Goal: Task Accomplishment & Management: Use online tool/utility

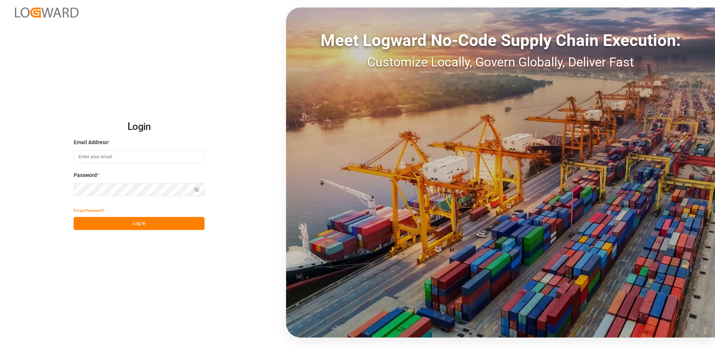
click at [114, 157] on input at bounding box center [139, 157] width 131 height 13
type input "[EMAIL_ADDRESS][PERSON_NAME][DOMAIN_NAME]"
click at [132, 227] on button "Log In" at bounding box center [139, 223] width 131 height 13
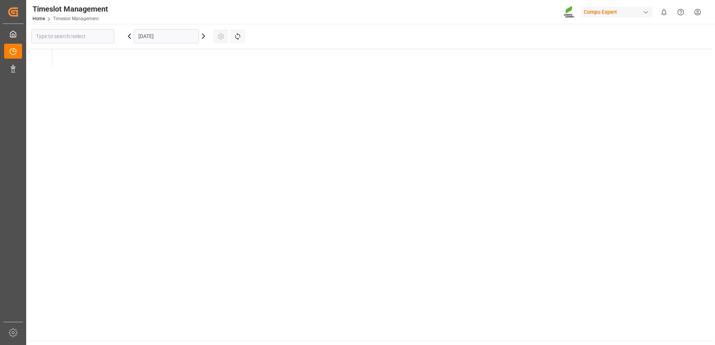
type input "Krefeld"
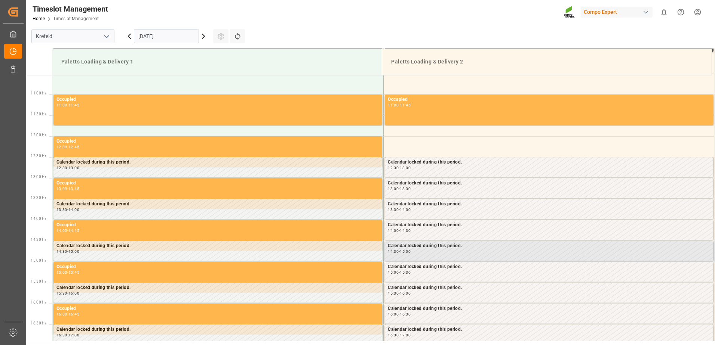
scroll to position [497, 0]
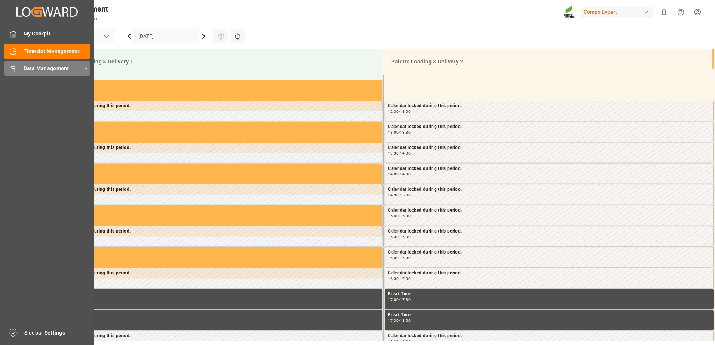
click at [63, 70] on span "Data Management" at bounding box center [53, 69] width 59 height 8
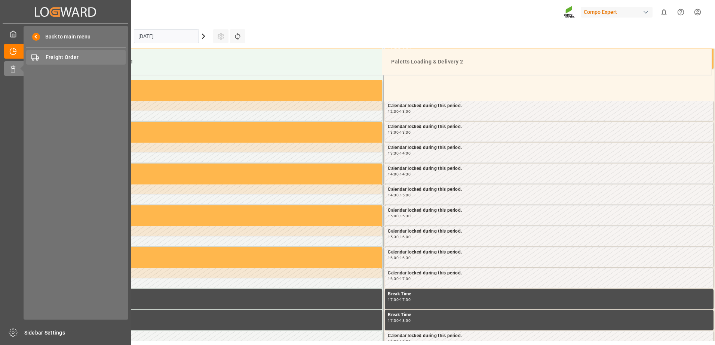
click at [73, 56] on span "Freight Order" at bounding box center [86, 57] width 80 height 8
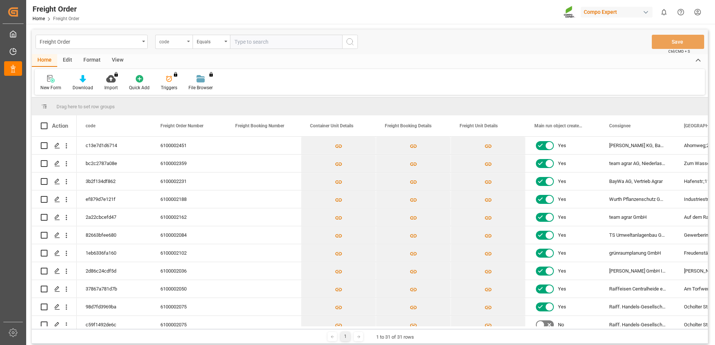
click at [185, 46] on div "code" at bounding box center [173, 42] width 37 height 14
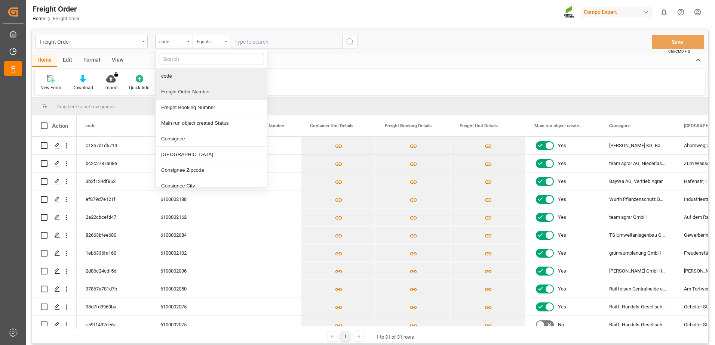
click at [185, 95] on div "Freight Order Number" at bounding box center [210, 92] width 111 height 16
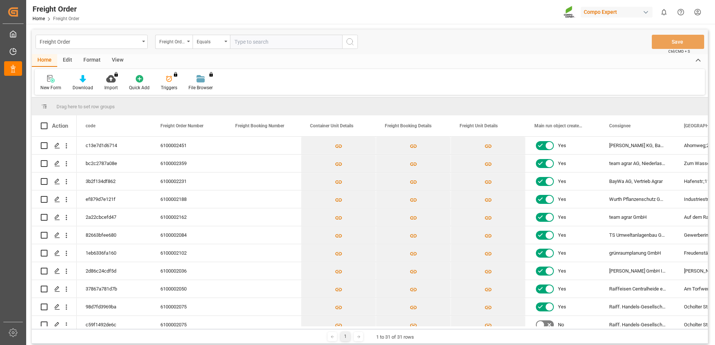
click at [258, 42] on input "text" at bounding box center [286, 42] width 112 height 14
paste input "6100002231"
type input "6100002231"
click at [349, 44] on icon "search button" at bounding box center [349, 41] width 9 height 9
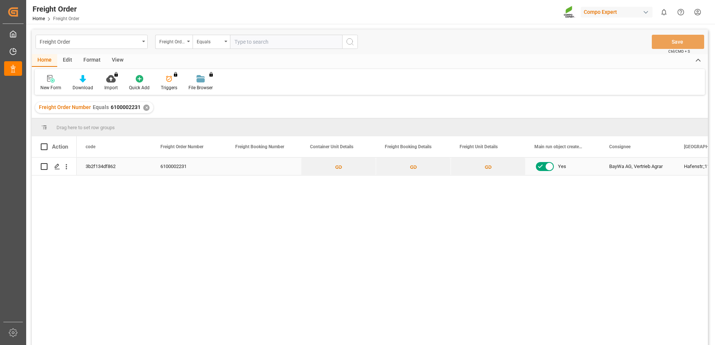
click at [46, 169] on input "Press Space to toggle row selection (unchecked)" at bounding box center [44, 166] width 7 height 7
checkbox input "true"
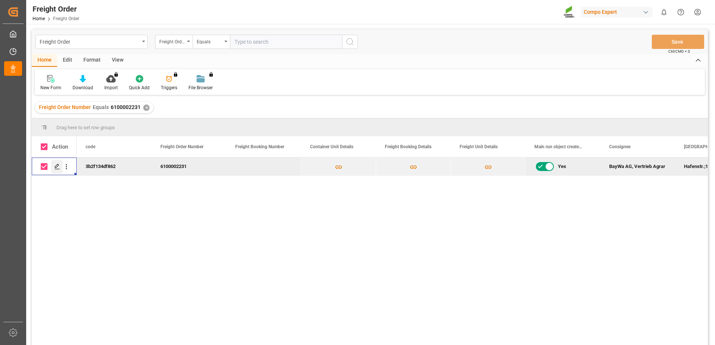
click at [55, 169] on icon "Press SPACE to deselect this row." at bounding box center [57, 167] width 6 height 6
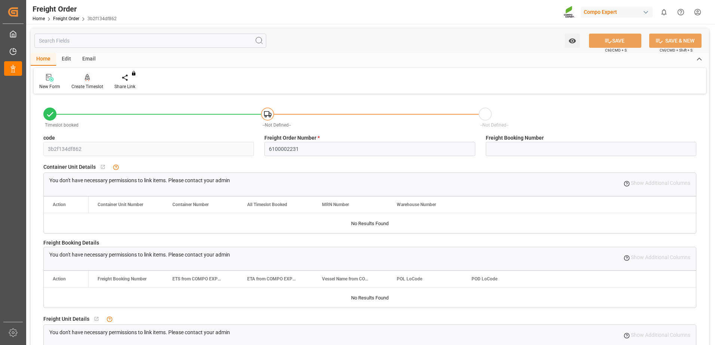
click at [98, 84] on div "Create Timeslot" at bounding box center [87, 86] width 32 height 7
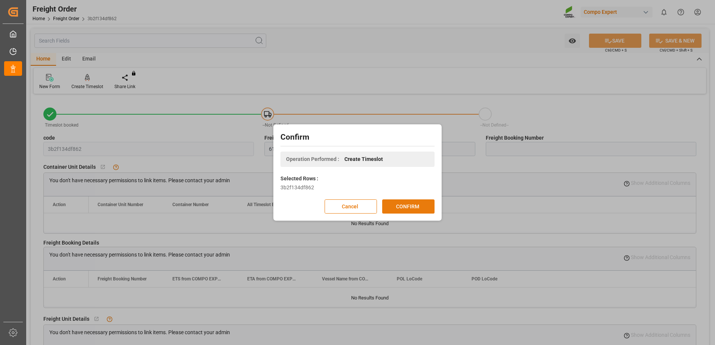
click at [427, 209] on button "CONFIRM" at bounding box center [408, 207] width 52 height 14
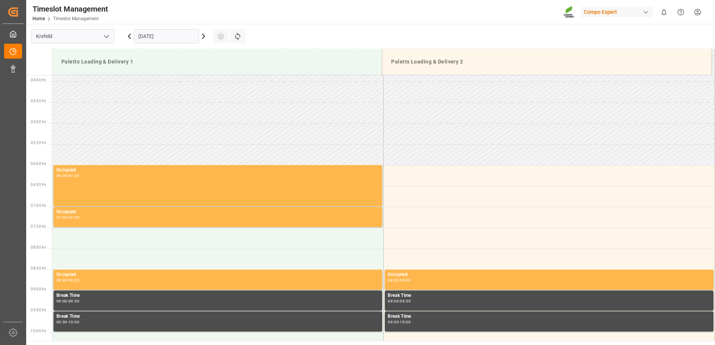
scroll to position [84, 0]
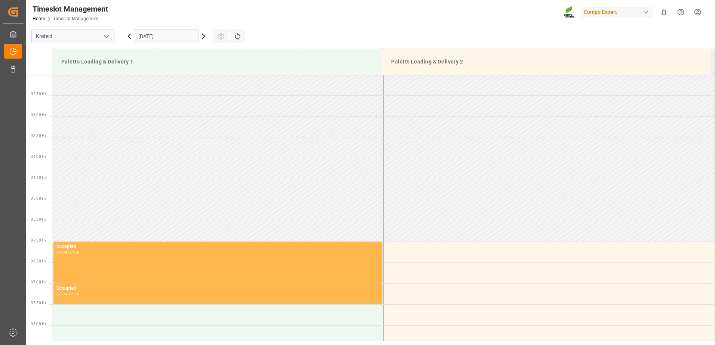
drag, startPoint x: 84, startPoint y: 220, endPoint x: 85, endPoint y: 225, distance: 5.6
click at [85, 220] on td at bounding box center [217, 210] width 331 height 21
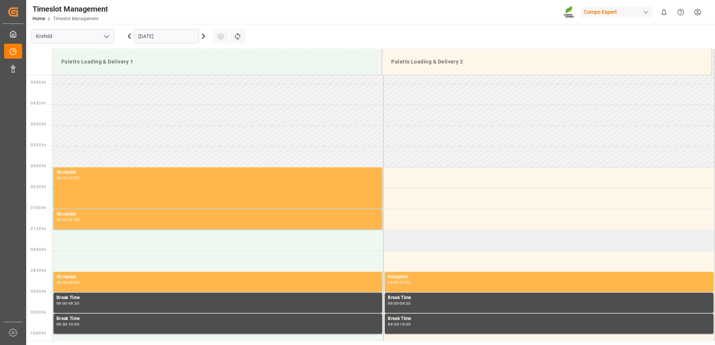
scroll to position [159, 0]
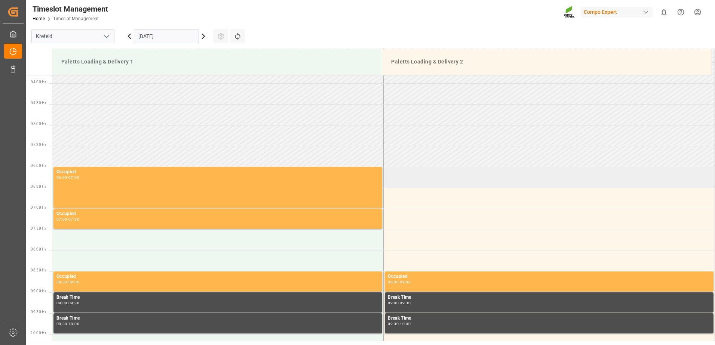
click at [409, 182] on td at bounding box center [548, 177] width 331 height 21
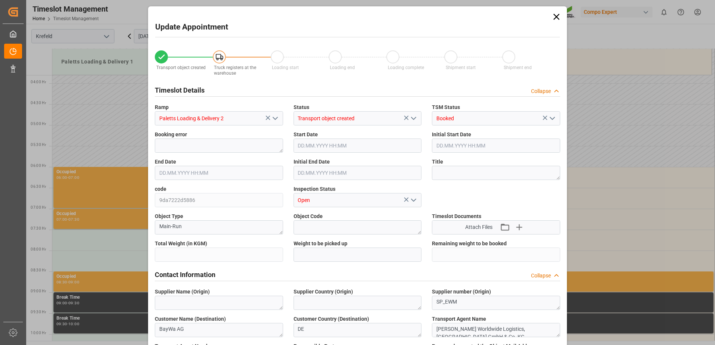
type input "8158.4"
type input "0"
type input "15.10.2025 06:00"
type input "15.10.2025 06:30"
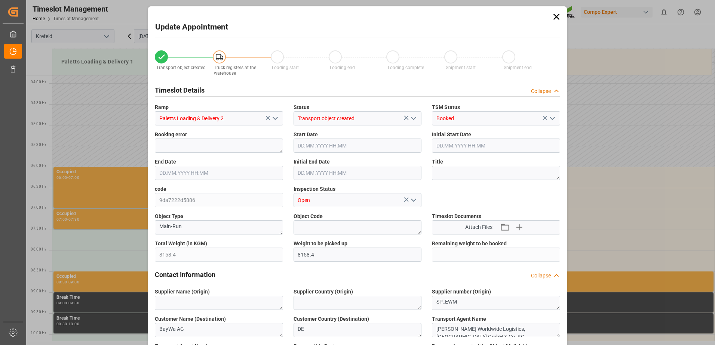
type input "25.09.2025 14:14"
type input "15.10.2025 11:26"
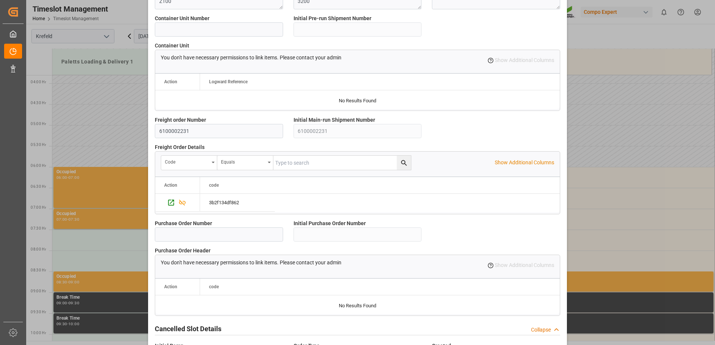
scroll to position [638, 0]
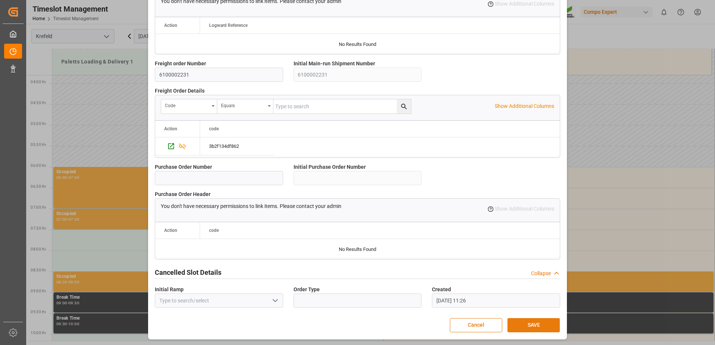
click at [534, 325] on button "SAVE" at bounding box center [533, 325] width 52 height 14
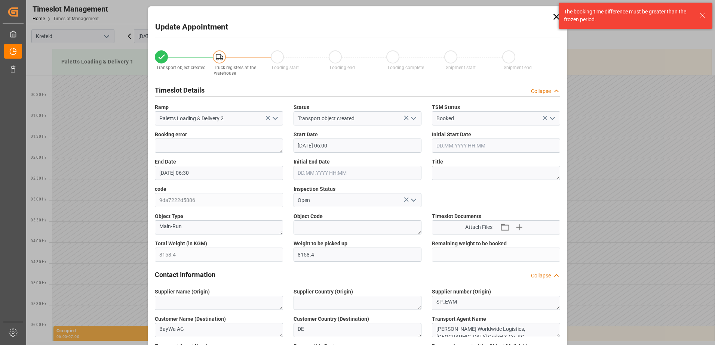
click at [551, 17] on icon at bounding box center [556, 17] width 10 height 10
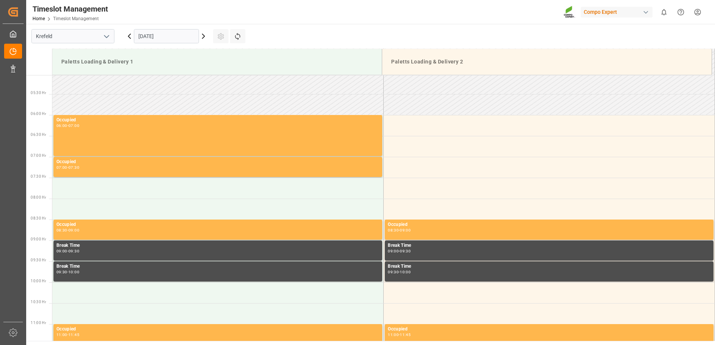
scroll to position [187, 0]
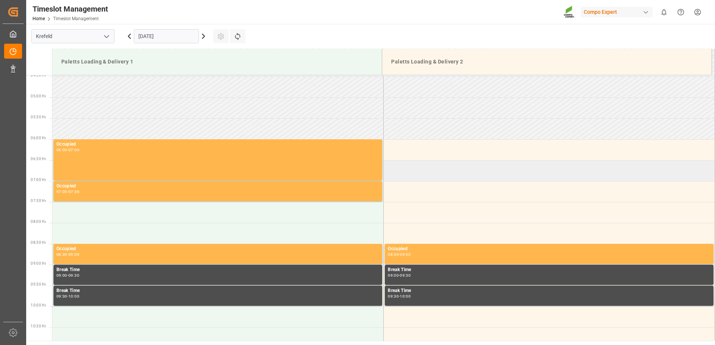
click at [443, 178] on td at bounding box center [548, 170] width 331 height 21
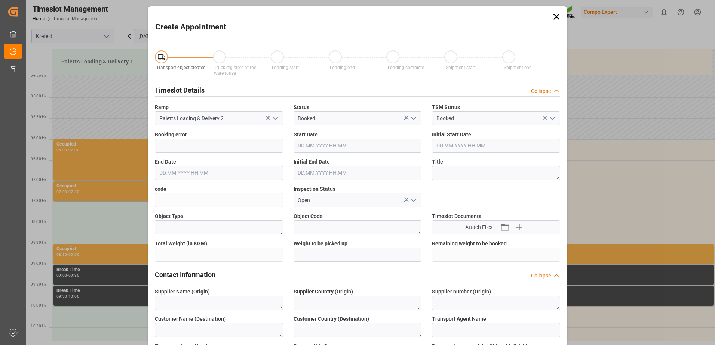
type input "15.10.2025 06:30"
type input "15.10.2025 07:00"
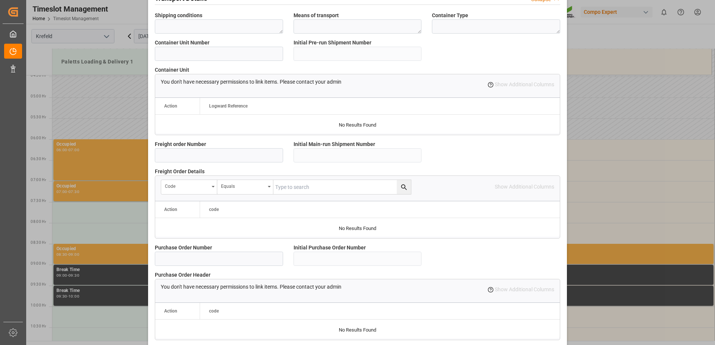
scroll to position [638, 0]
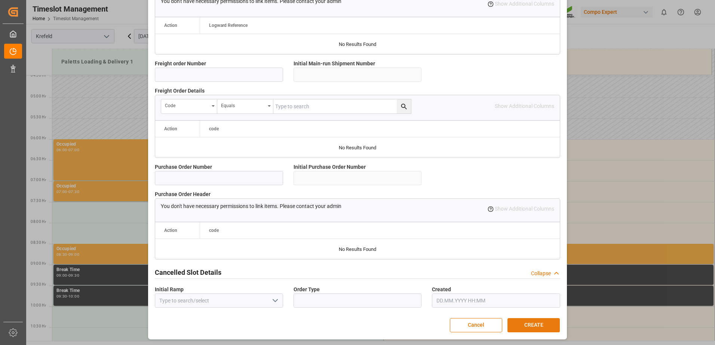
click at [528, 321] on button "CREATE" at bounding box center [533, 325] width 52 height 14
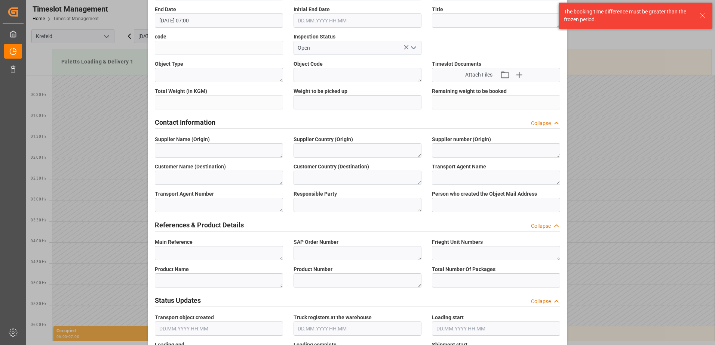
scroll to position [0, 0]
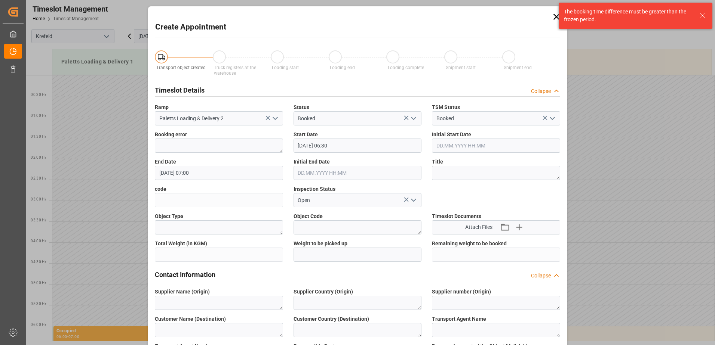
click at [554, 20] on icon at bounding box center [556, 17] width 10 height 10
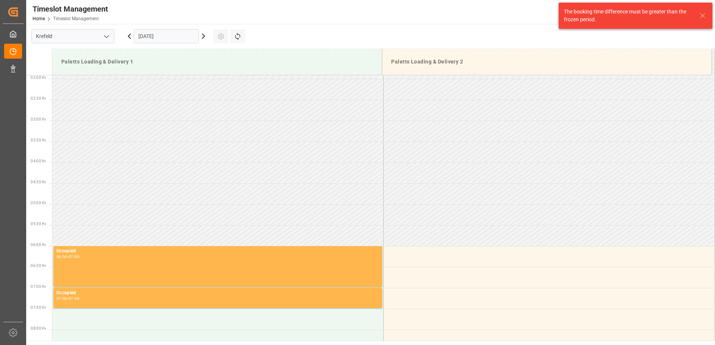
scroll to position [149, 0]
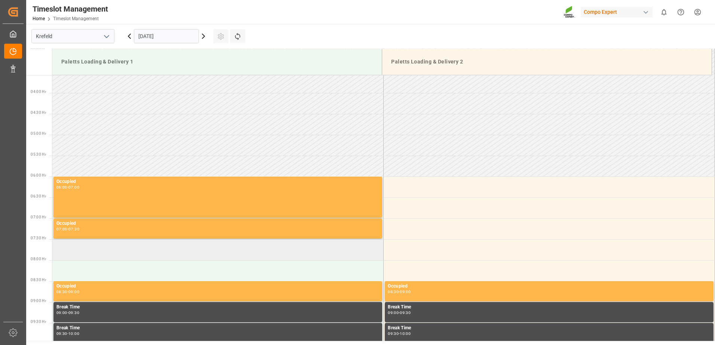
click at [179, 249] on td at bounding box center [217, 250] width 331 height 21
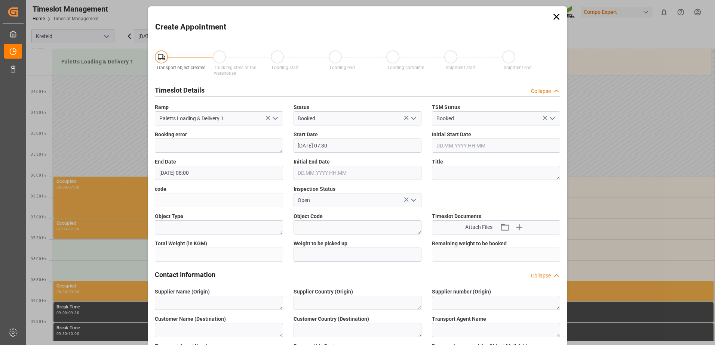
type input "15.10.2025 07:30"
type input "15.10.2025 08:00"
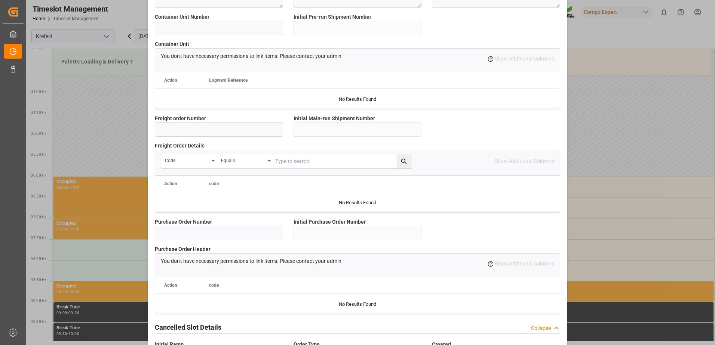
scroll to position [638, 0]
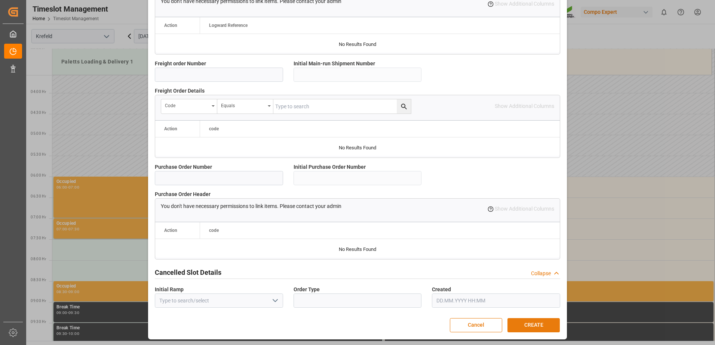
click at [528, 323] on button "CREATE" at bounding box center [533, 325] width 52 height 14
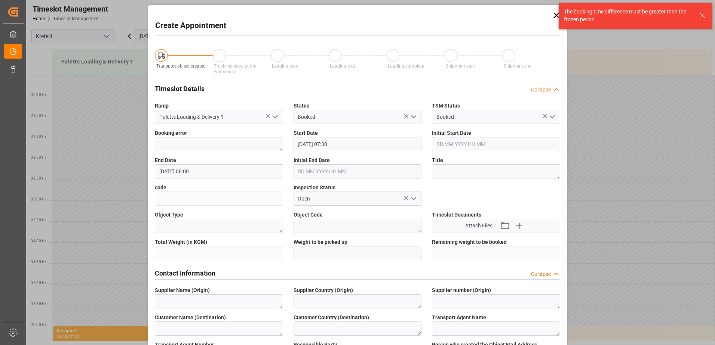
scroll to position [0, 0]
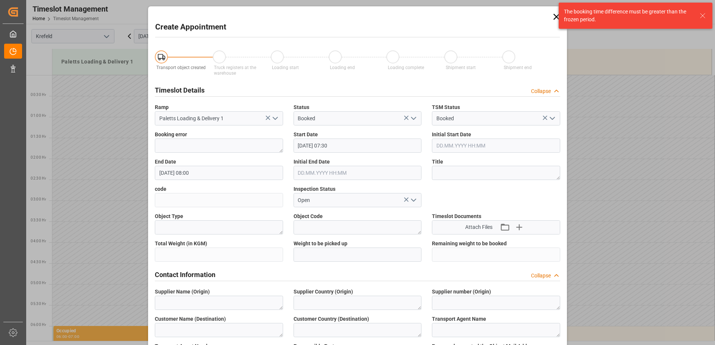
click at [551, 12] on icon at bounding box center [556, 17] width 10 height 10
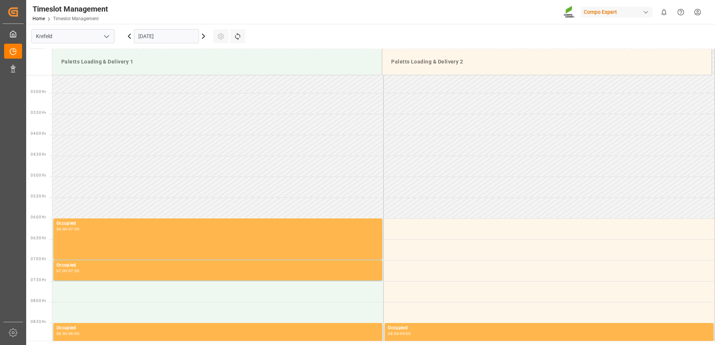
scroll to position [112, 0]
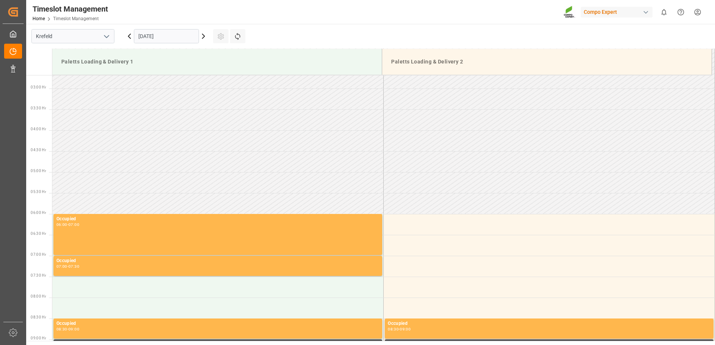
click at [200, 33] on icon at bounding box center [203, 36] width 9 height 9
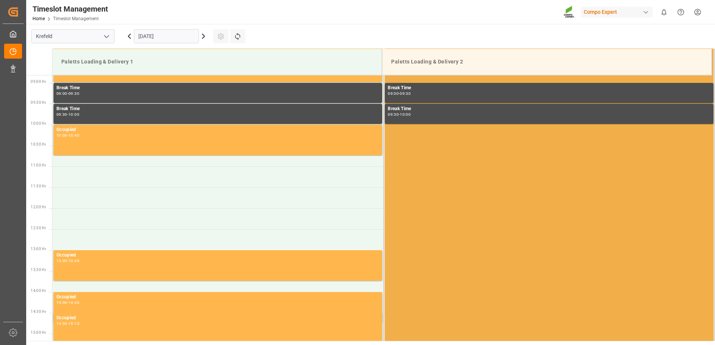
scroll to position [198, 0]
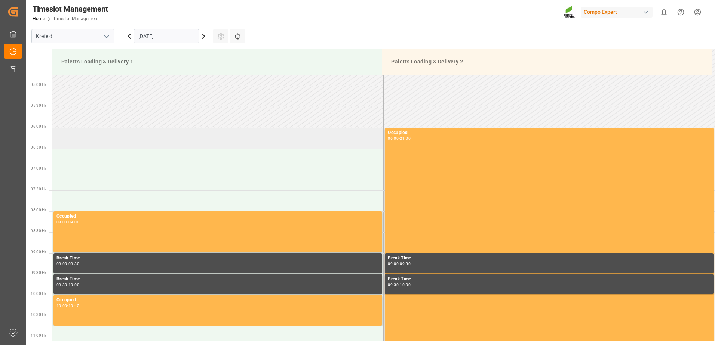
click at [240, 138] on td at bounding box center [217, 138] width 331 height 21
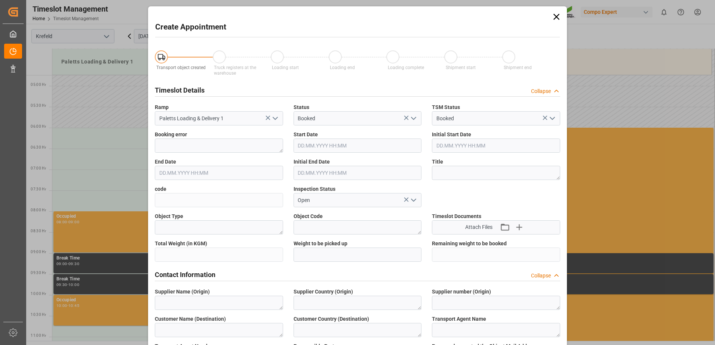
type input "16.10.2025 06:00"
type input "16.10.2025 06:30"
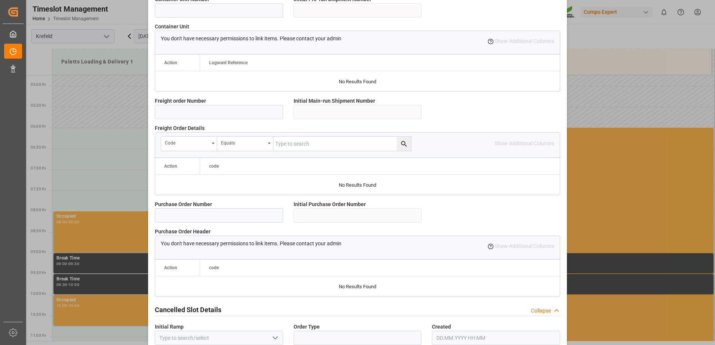
scroll to position [638, 0]
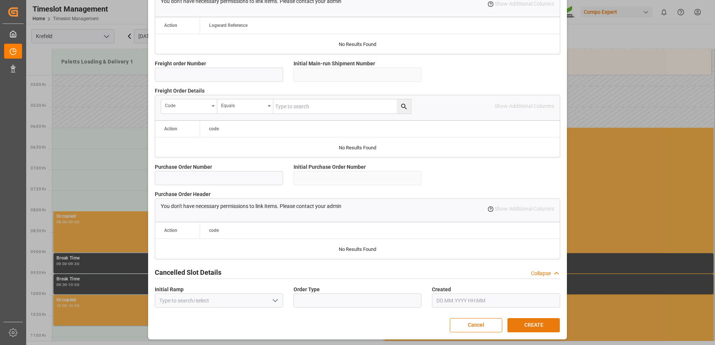
click at [539, 323] on button "CREATE" at bounding box center [533, 325] width 52 height 14
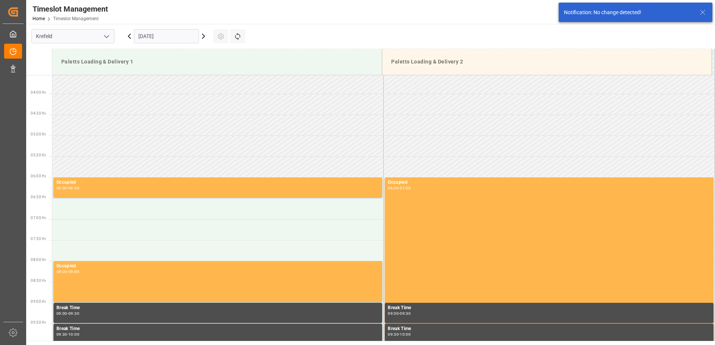
scroll to position [204, 0]
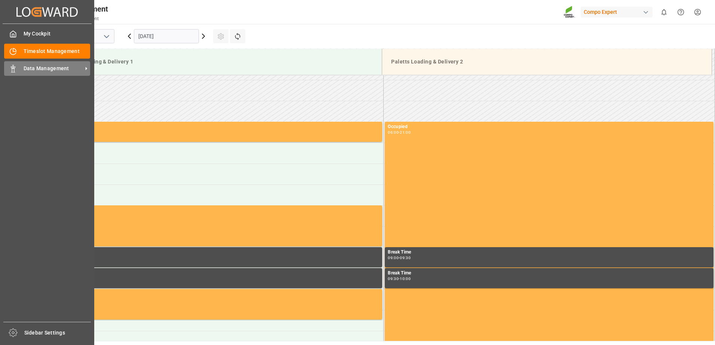
click at [64, 69] on span "Data Management" at bounding box center [53, 69] width 59 height 8
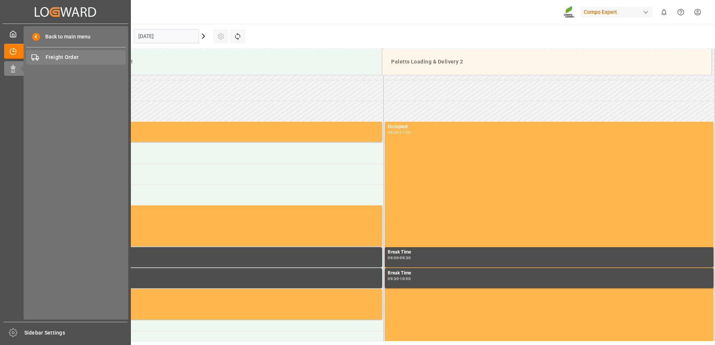
click at [90, 50] on div "Freight Order Freight Order" at bounding box center [75, 57] width 99 height 15
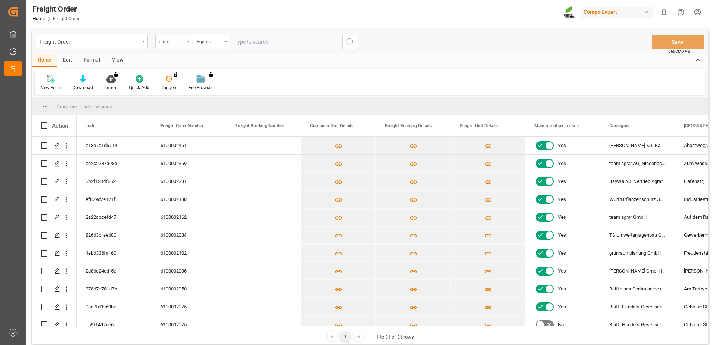
click at [188, 41] on icon "open menu" at bounding box center [188, 41] width 3 height 1
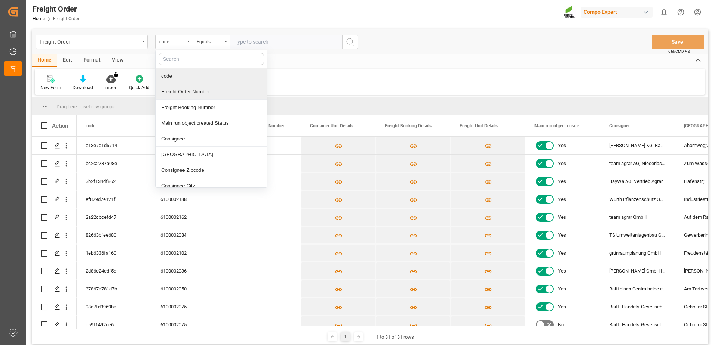
click at [190, 93] on div "Freight Order Number" at bounding box center [210, 92] width 111 height 16
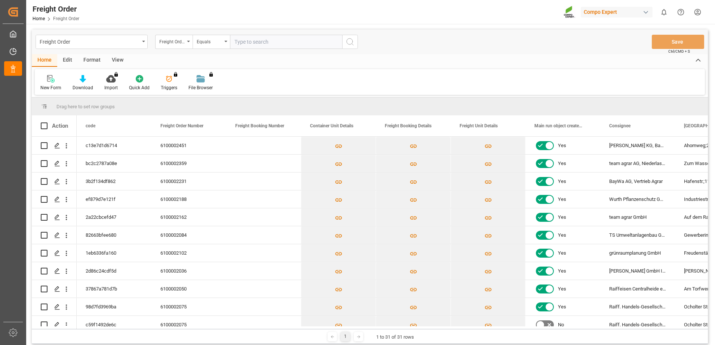
click at [258, 44] on input "text" at bounding box center [286, 42] width 112 height 14
paste input "6100002231"
type input "6100002231"
click at [346, 45] on icon "search button" at bounding box center [349, 41] width 9 height 9
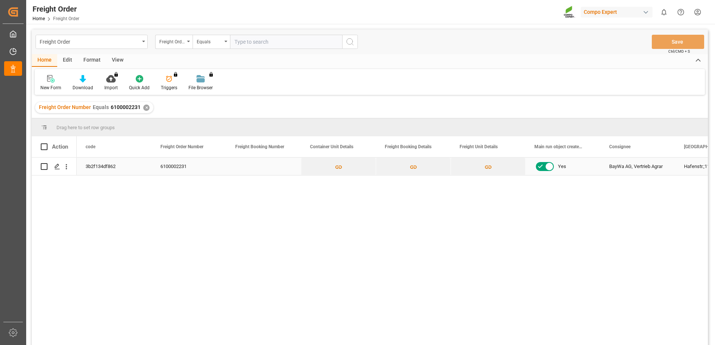
click at [47, 164] on input "Press Space to toggle row selection (unchecked)" at bounding box center [44, 166] width 7 height 7
checkbox input "true"
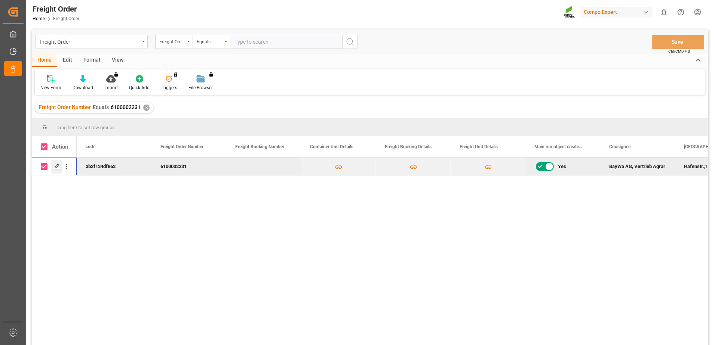
click at [55, 170] on icon "Press SPACE to deselect this row." at bounding box center [57, 167] width 6 height 6
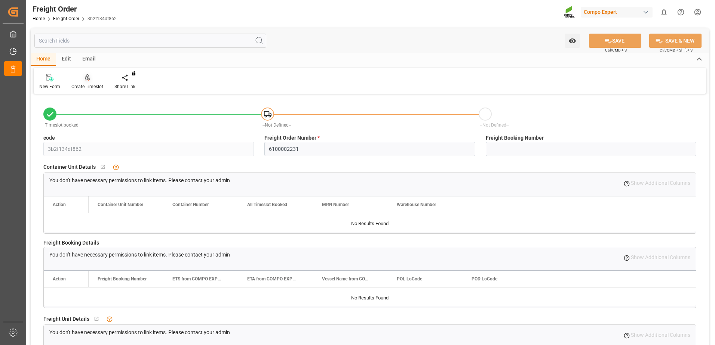
click at [82, 80] on div at bounding box center [87, 78] width 32 height 8
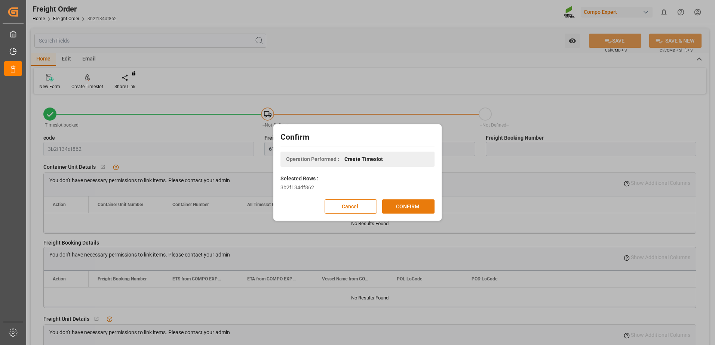
click at [401, 208] on button "CONFIRM" at bounding box center [408, 207] width 52 height 14
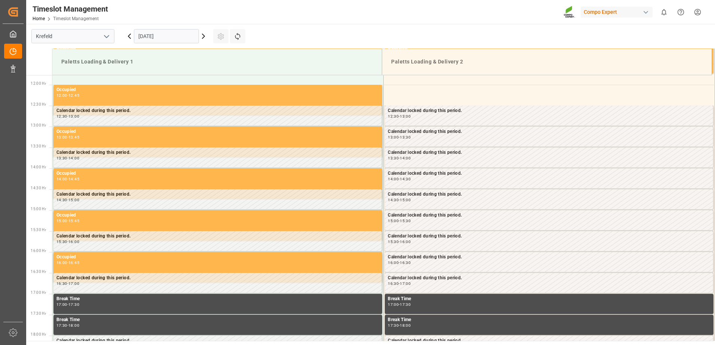
scroll to position [497, 0]
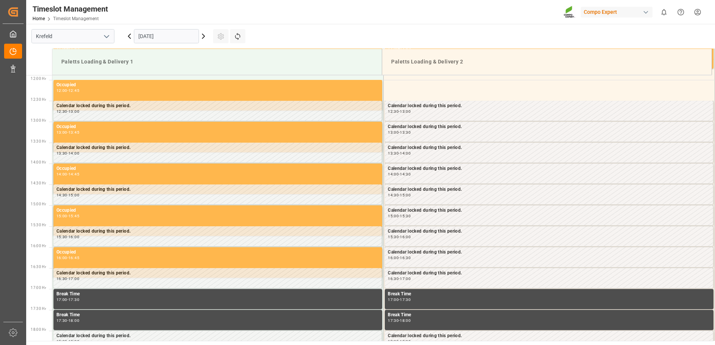
click at [202, 38] on icon at bounding box center [203, 36] width 9 height 9
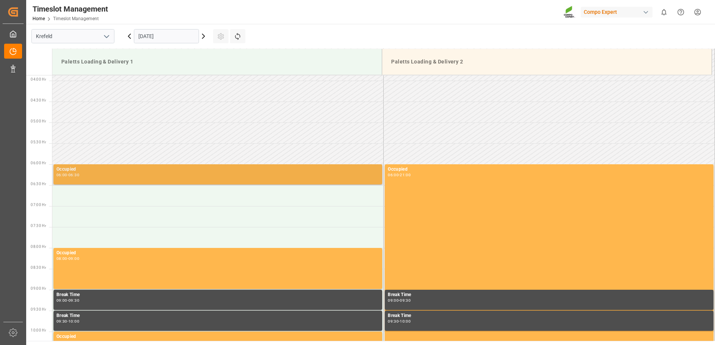
scroll to position [161, 0]
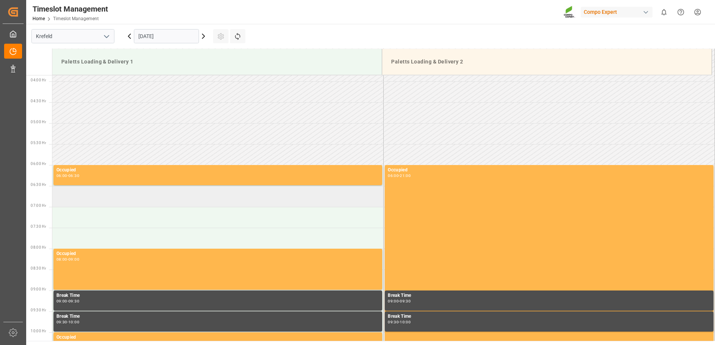
click at [132, 196] on td at bounding box center [217, 196] width 331 height 21
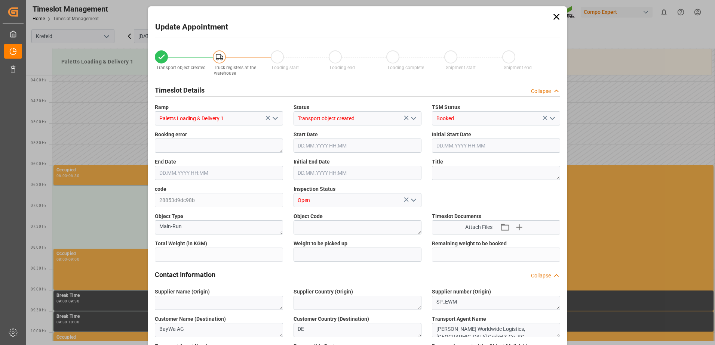
type input "8158.4"
type input "0"
type input "16.10.2025 06:30"
type input "16.10.2025 07:00"
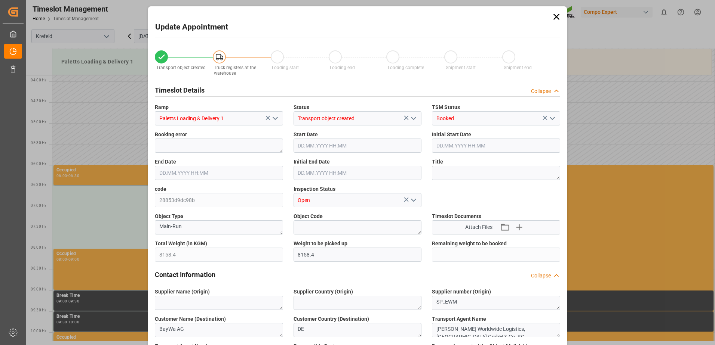
type input "25.09.2025 14:14"
type input "15.10.2025 11:27"
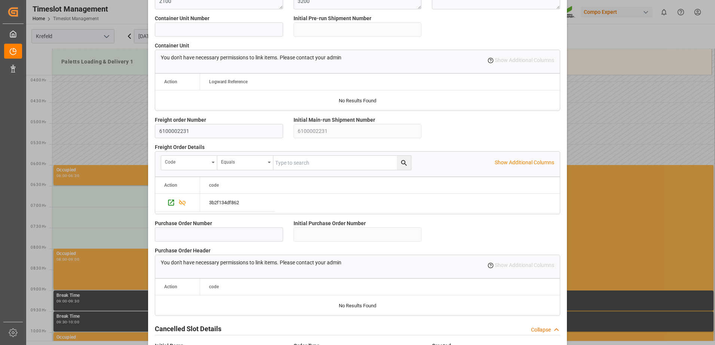
scroll to position [638, 0]
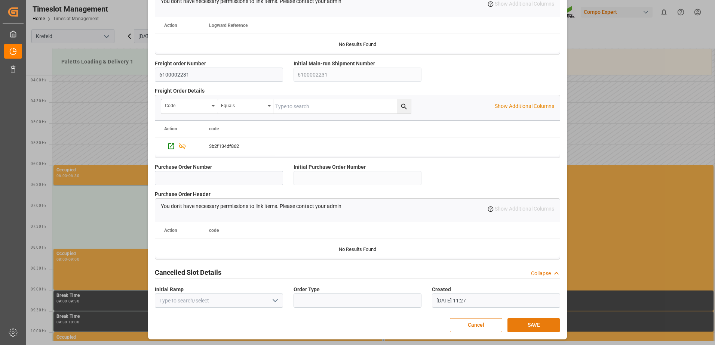
click at [535, 322] on button "SAVE" at bounding box center [533, 325] width 52 height 14
